Goal: Task Accomplishment & Management: Use online tool/utility

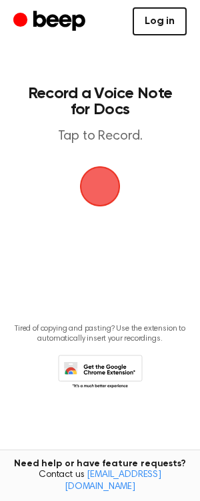
click at [149, 25] on link "Log in" at bounding box center [160, 21] width 54 height 28
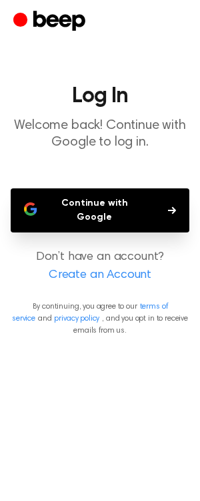
click at [84, 200] on button "Continue with Google" at bounding box center [100, 210] width 179 height 44
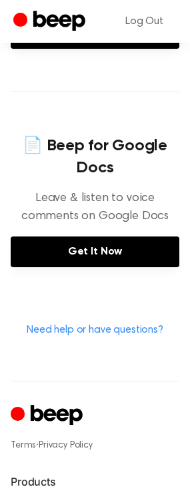
scroll to position [535, 0]
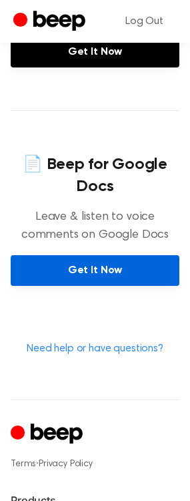
click at [78, 275] on link "Get It Now" at bounding box center [95, 270] width 169 height 31
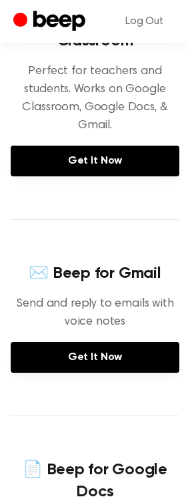
scroll to position [67, 0]
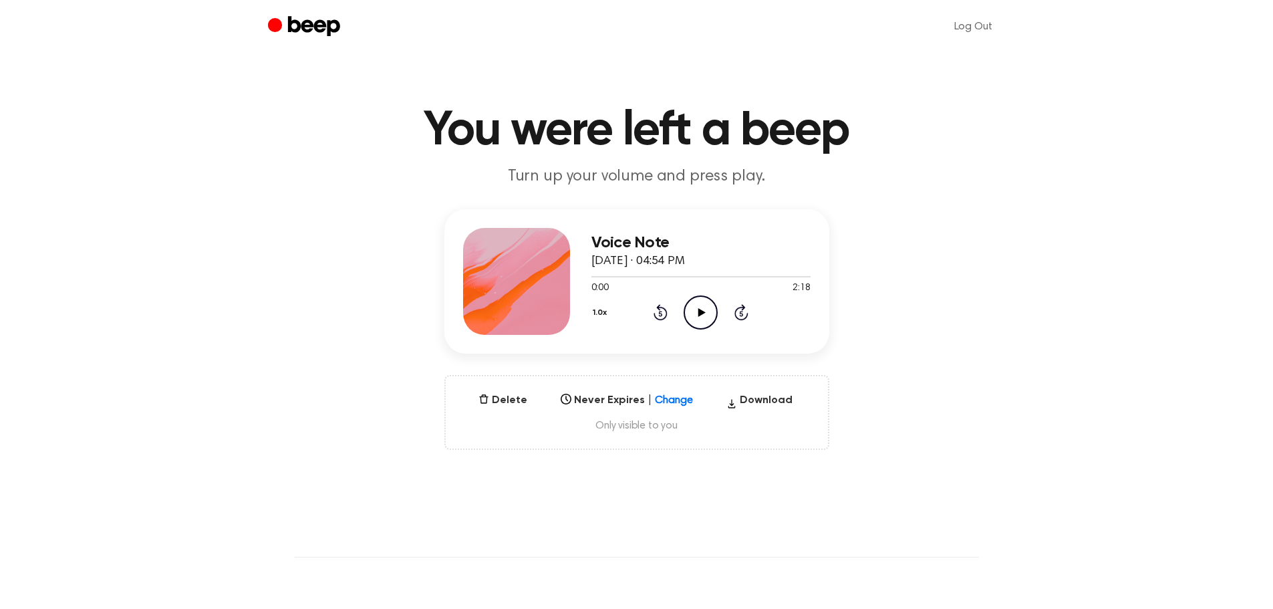
click at [707, 311] on icon "Play Audio" at bounding box center [701, 312] width 34 height 34
click at [647, 274] on div at bounding box center [700, 276] width 219 height 11
click at [702, 301] on icon "Play Audio" at bounding box center [701, 312] width 34 height 34
drag, startPoint x: 698, startPoint y: 317, endPoint x: 699, endPoint y: 330, distance: 12.7
click at [698, 317] on icon "Pause Audio" at bounding box center [701, 312] width 34 height 34
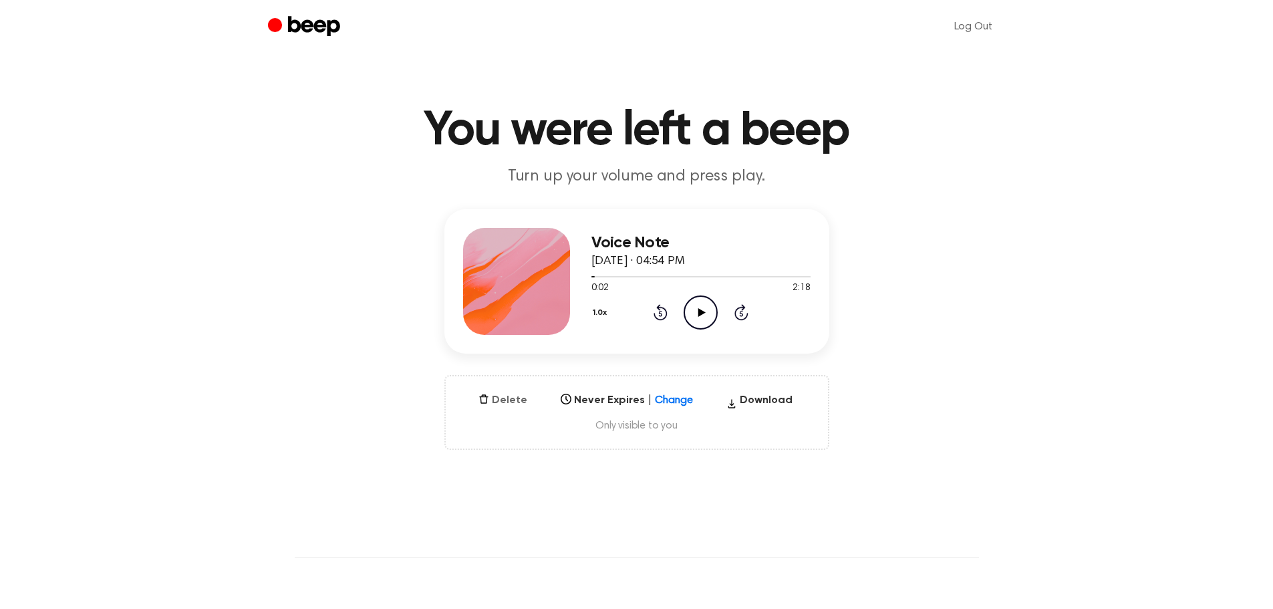
click at [507, 408] on button "Delete" at bounding box center [502, 400] width 59 height 16
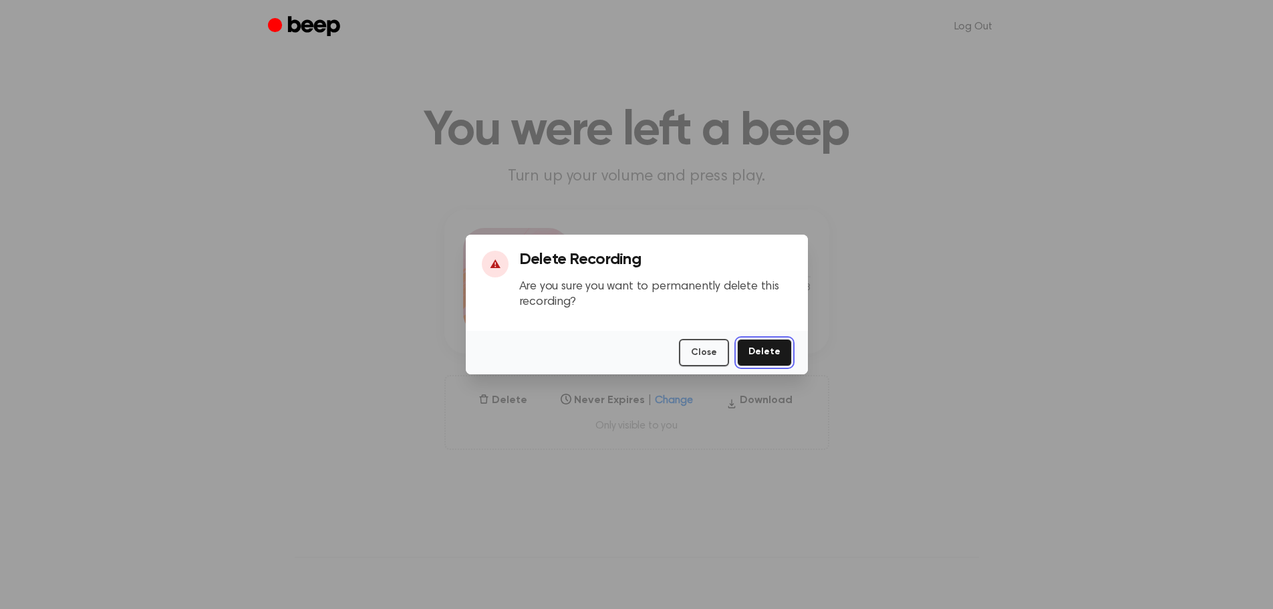
click at [761, 354] on button "Delete" at bounding box center [764, 352] width 55 height 27
